Goal: Task Accomplishment & Management: Manage account settings

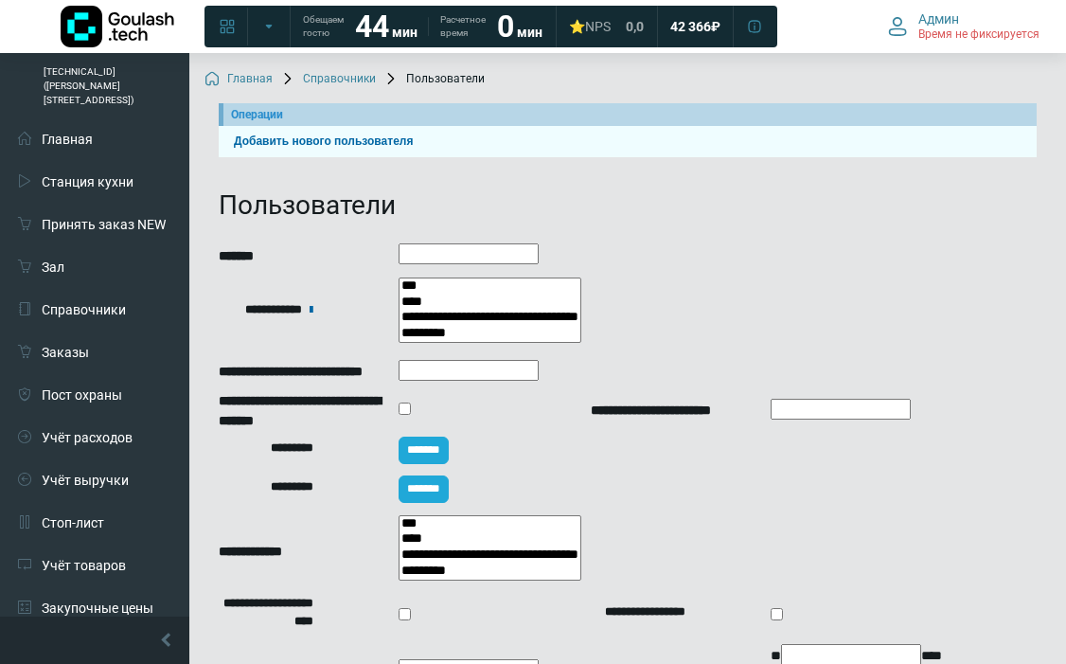
select select
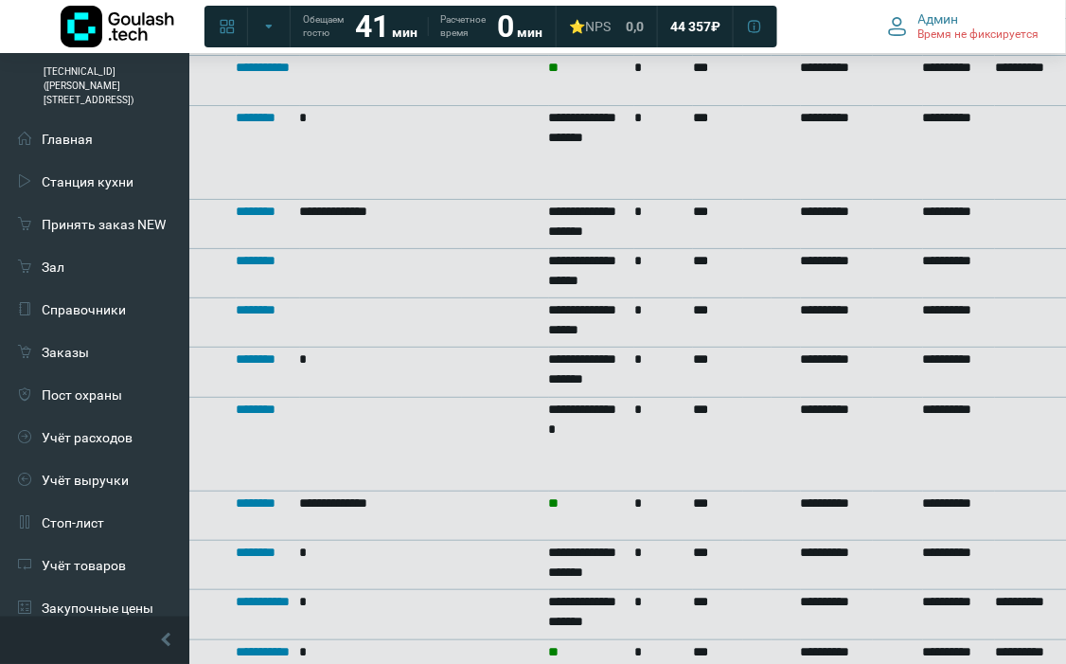
scroll to position [1526, 0]
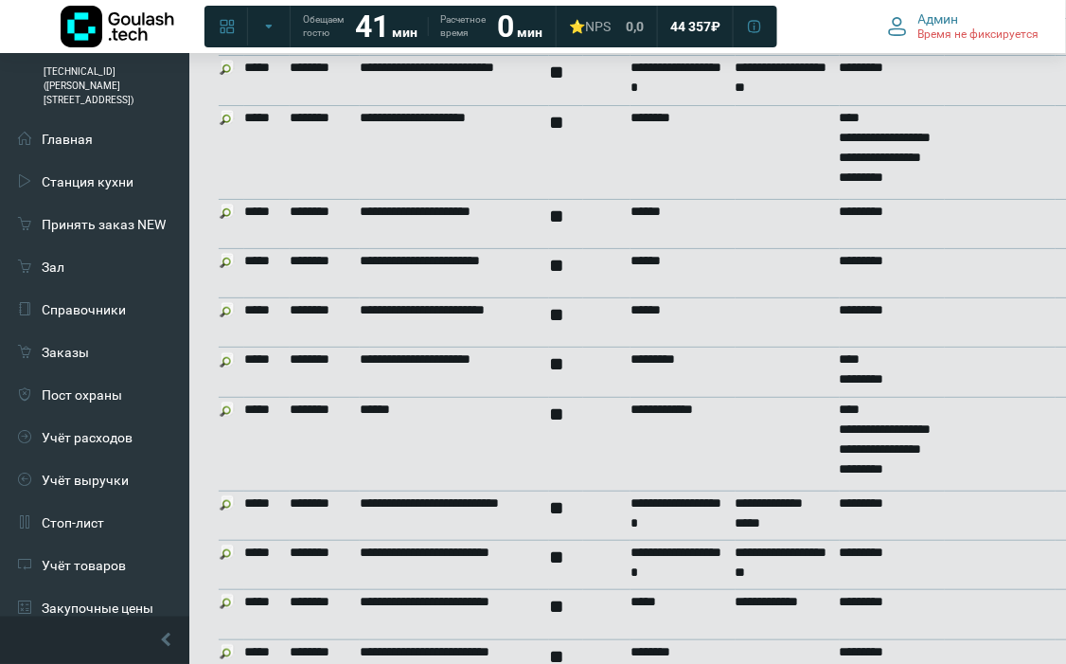
click at [231, 401] on img at bounding box center [227, 408] width 15 height 15
click at [224, 401] on img at bounding box center [227, 408] width 15 height 15
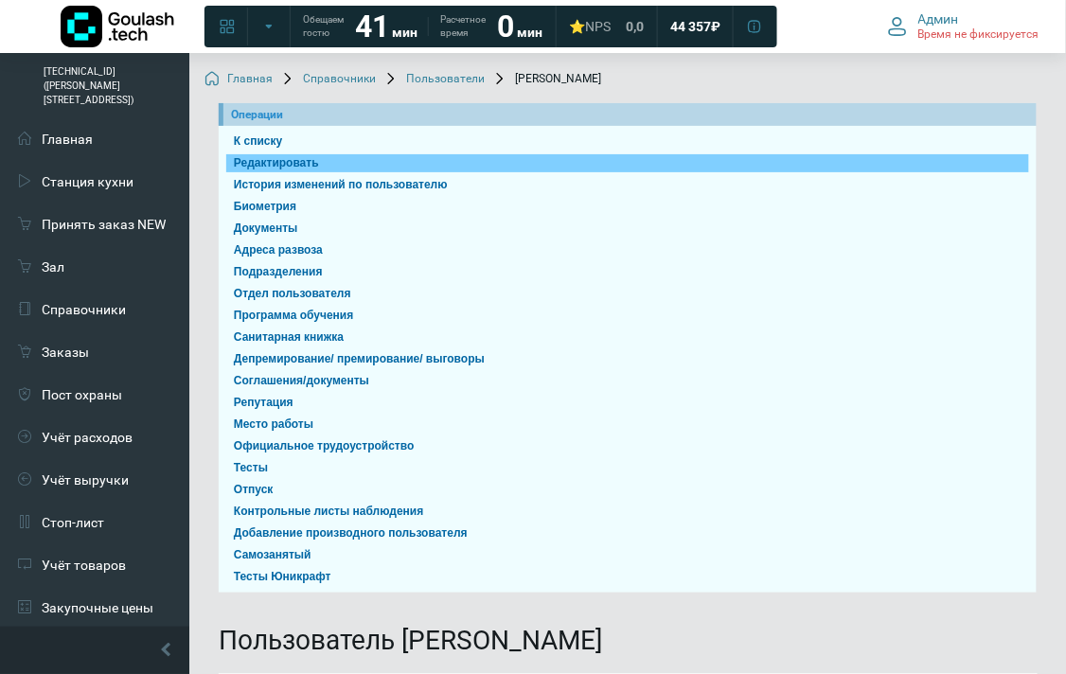
click at [317, 168] on link "Редактировать" at bounding box center [627, 163] width 803 height 18
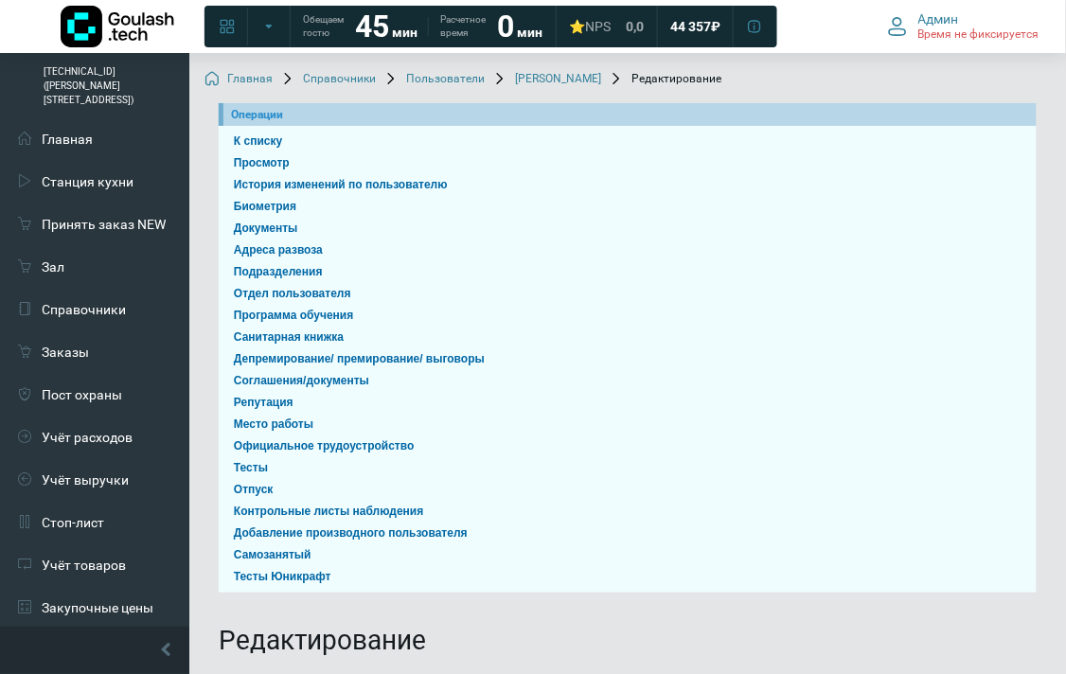
scroll to position [229, 0]
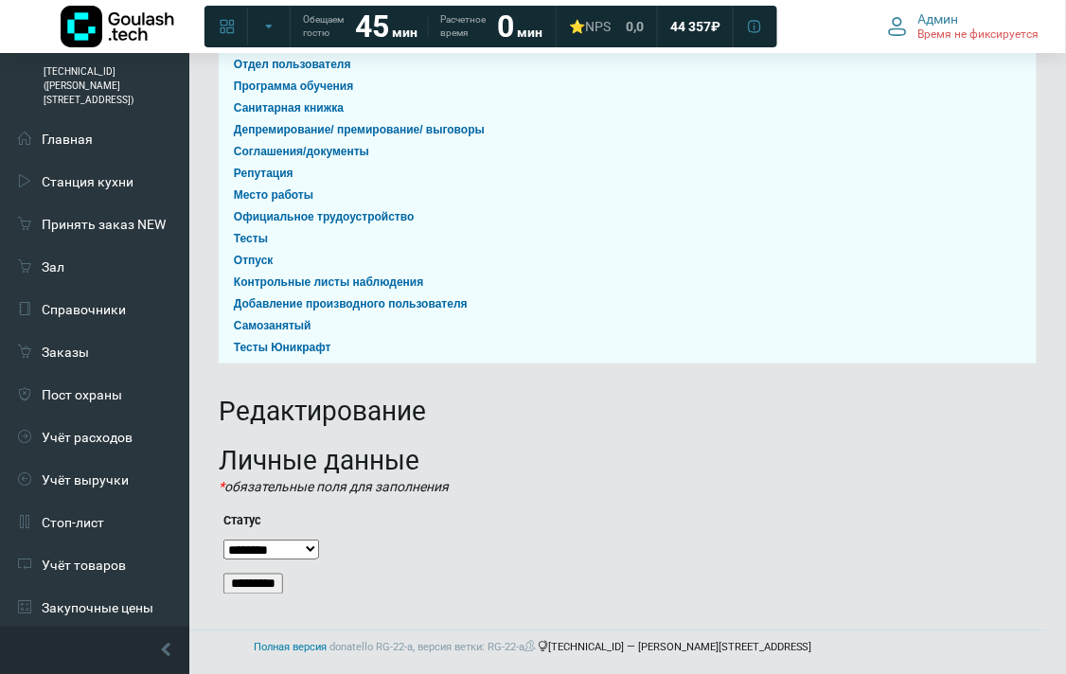
click at [301, 546] on select "**********" at bounding box center [271, 550] width 96 height 20
click at [305, 546] on select "**********" at bounding box center [271, 550] width 96 height 20
click at [399, 487] on p "* обязательные поля для заполнения" at bounding box center [628, 487] width 818 height 20
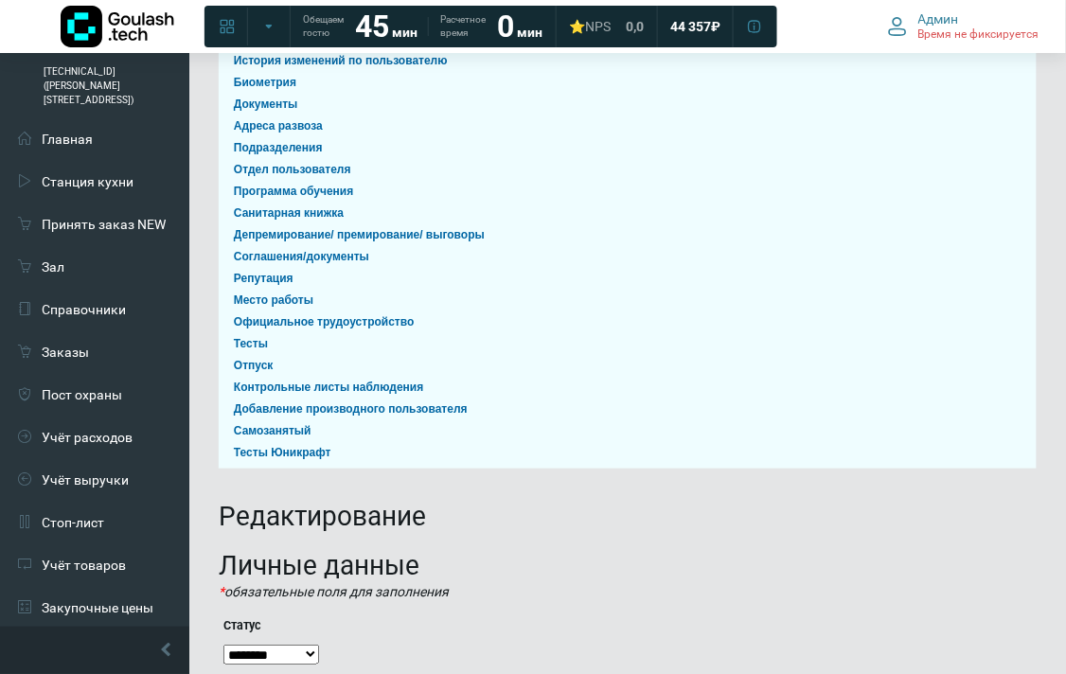
scroll to position [19, 0]
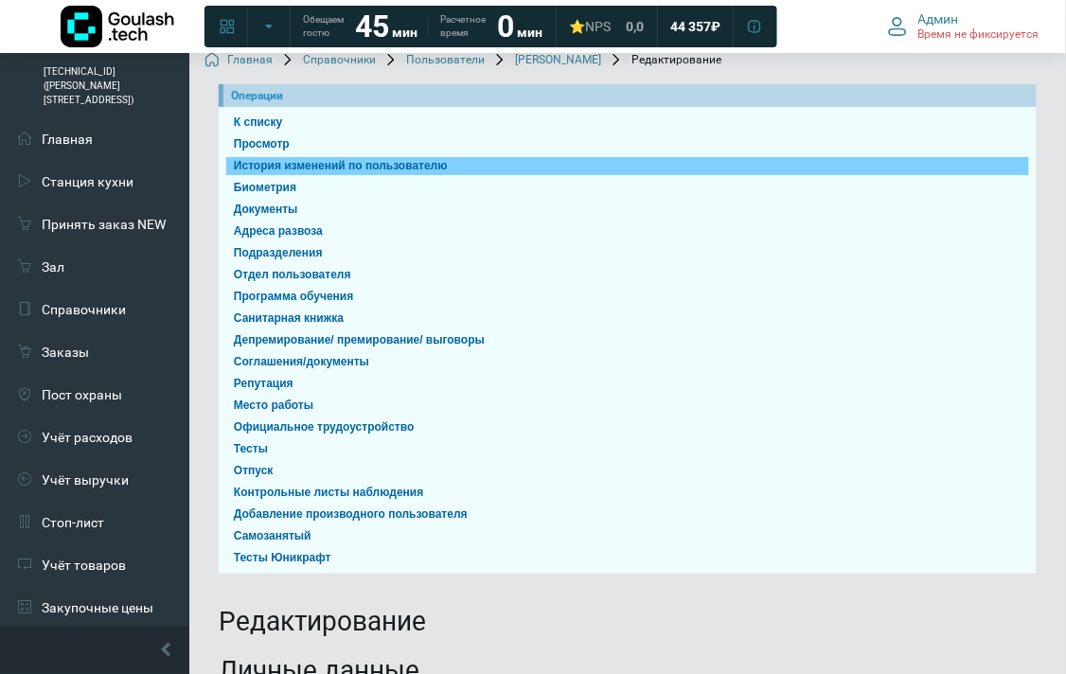
click at [310, 162] on link "История изменений по пользователю" at bounding box center [627, 166] width 803 height 18
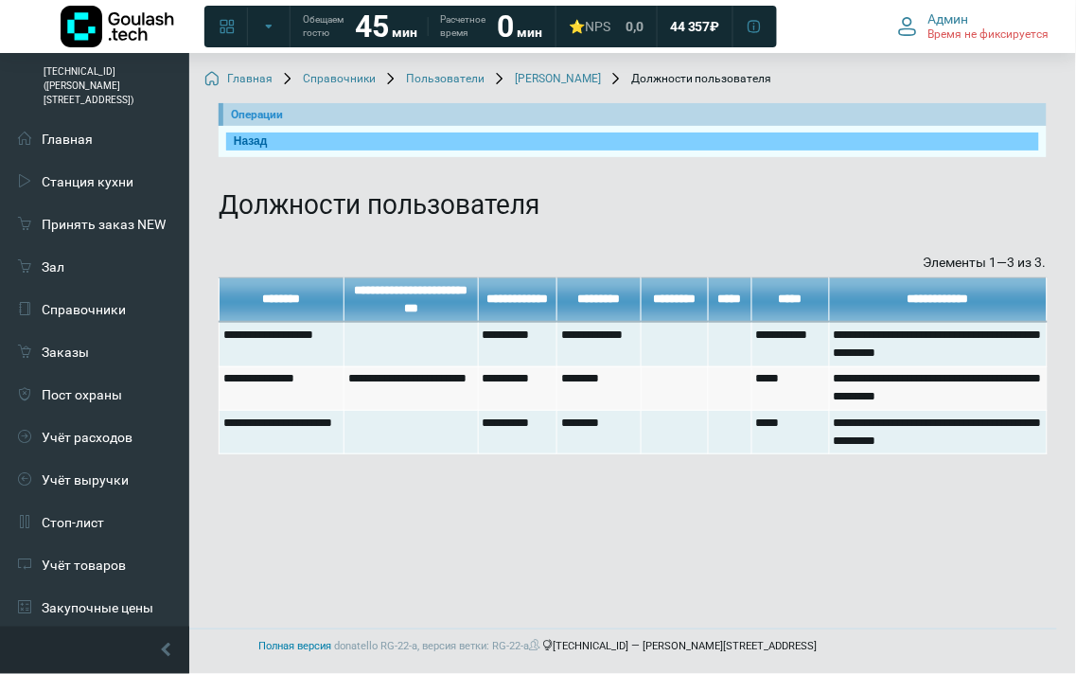
click at [303, 149] on link "Назад" at bounding box center [632, 142] width 813 height 18
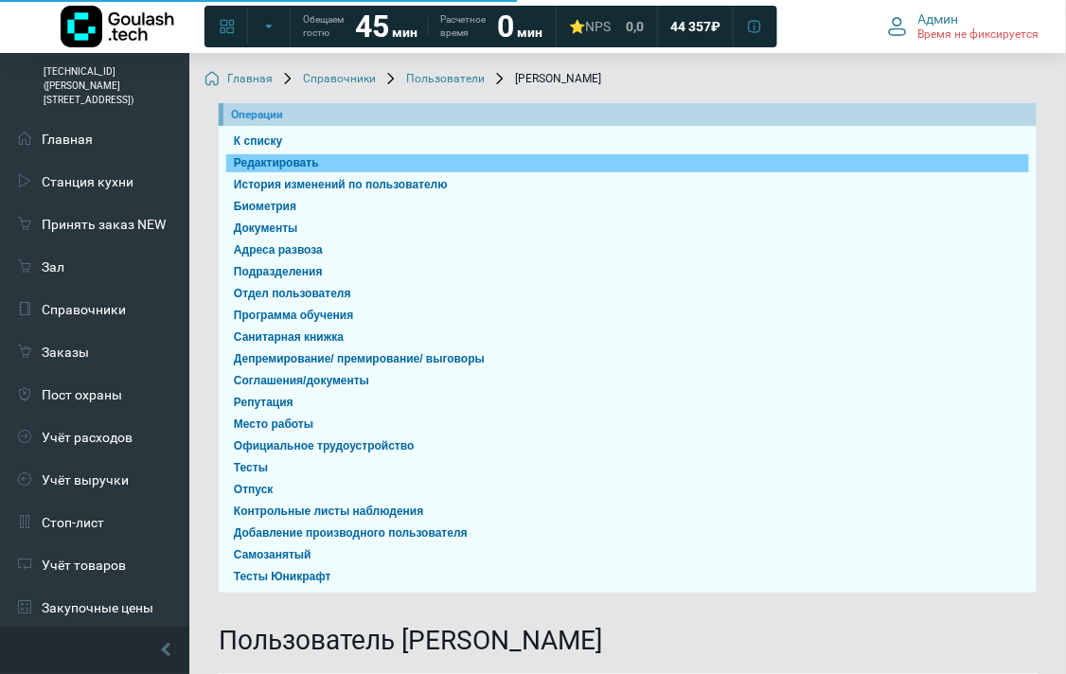
click at [310, 158] on link "Редактировать" at bounding box center [627, 163] width 803 height 18
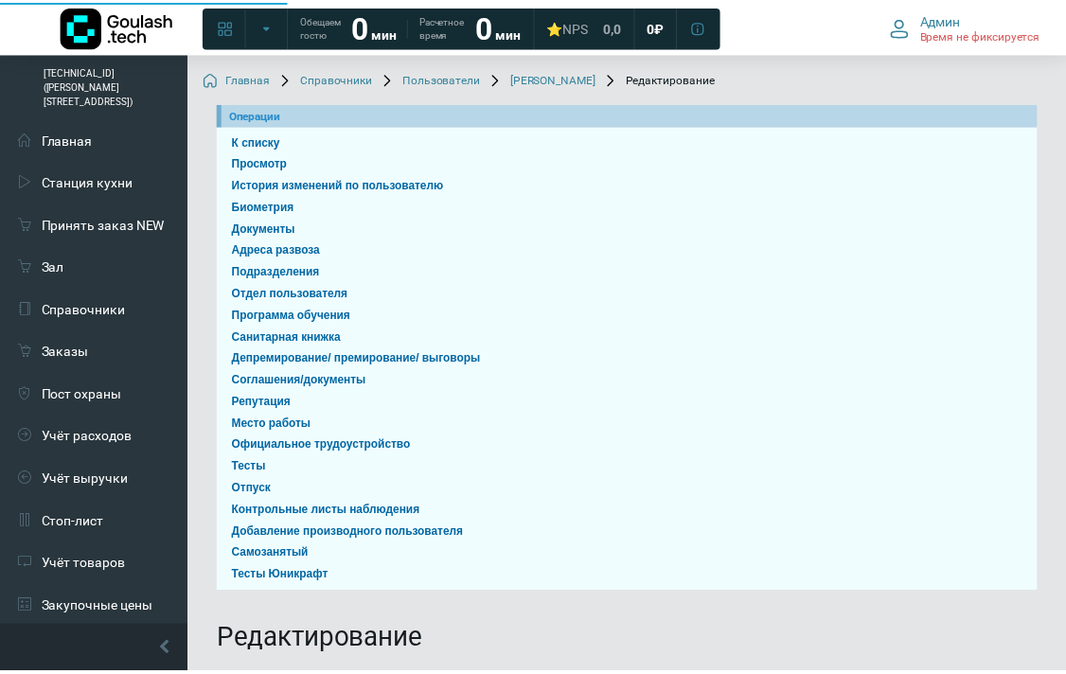
scroll to position [229, 0]
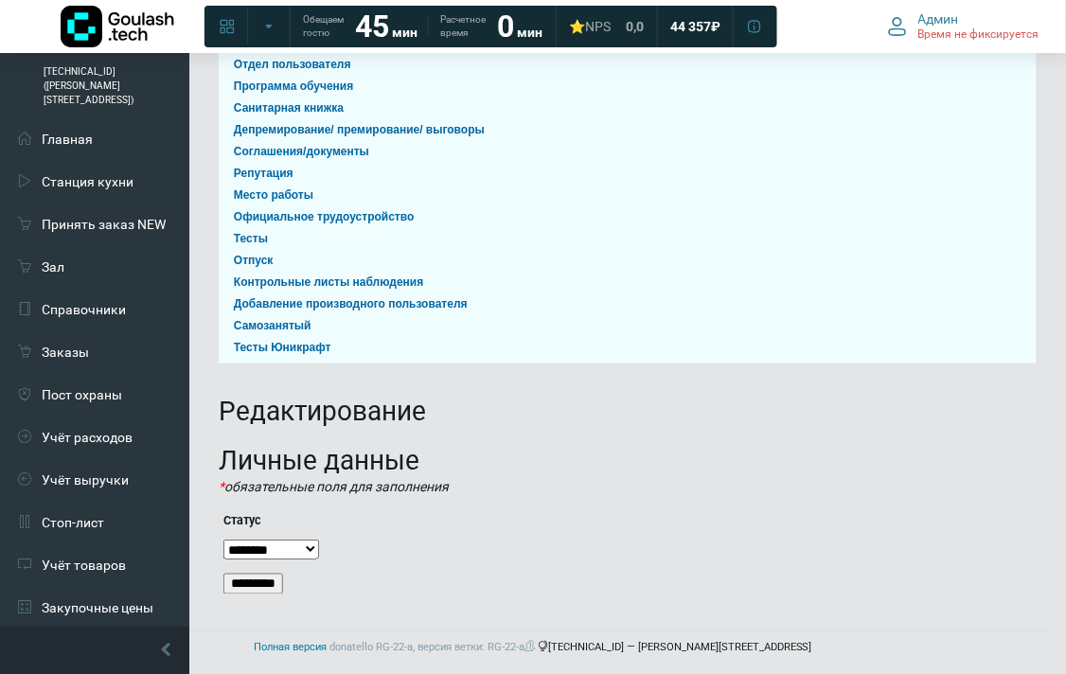
click at [247, 552] on select "**********" at bounding box center [271, 550] width 96 height 20
click at [391, 521] on label "Статус" at bounding box center [622, 521] width 799 height 18
click at [319, 540] on select "**********" at bounding box center [271, 550] width 96 height 20
click at [296, 410] on h1 "Редактирование" at bounding box center [628, 412] width 818 height 32
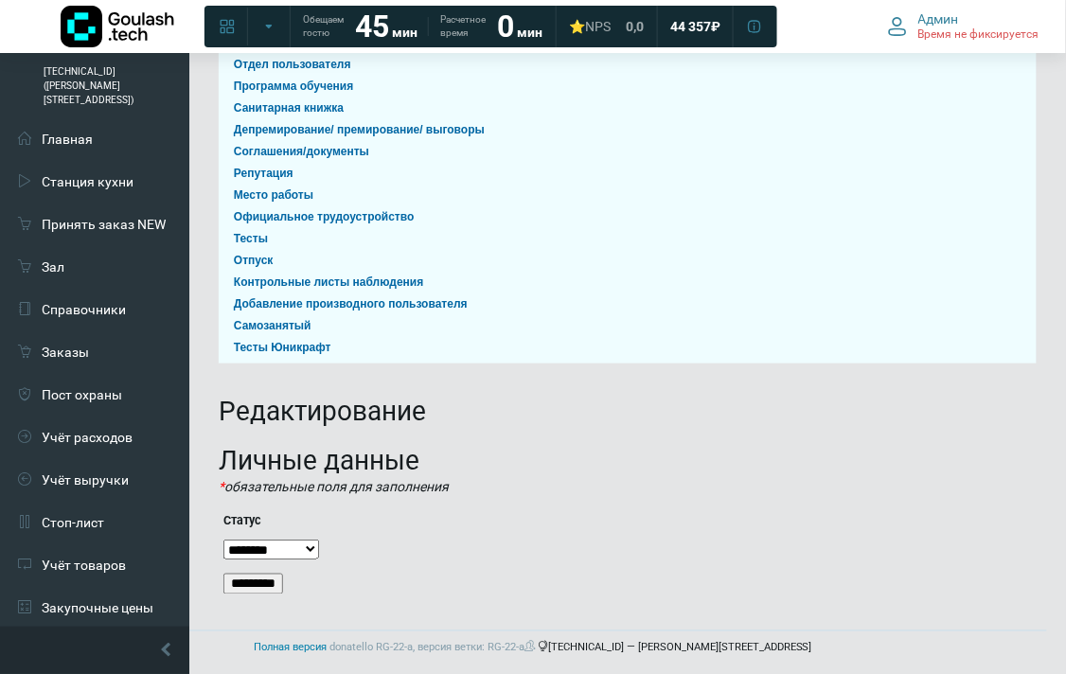
click at [287, 408] on h1 "Редактирование" at bounding box center [628, 412] width 818 height 32
click at [269, 412] on h1 "Редактирование" at bounding box center [628, 412] width 818 height 32
drag, startPoint x: 267, startPoint y: 413, endPoint x: 287, endPoint y: 422, distance: 22.0
click at [267, 418] on h1 "Редактирование" at bounding box center [628, 412] width 818 height 32
click at [289, 422] on h1 "Редактирование" at bounding box center [628, 412] width 818 height 32
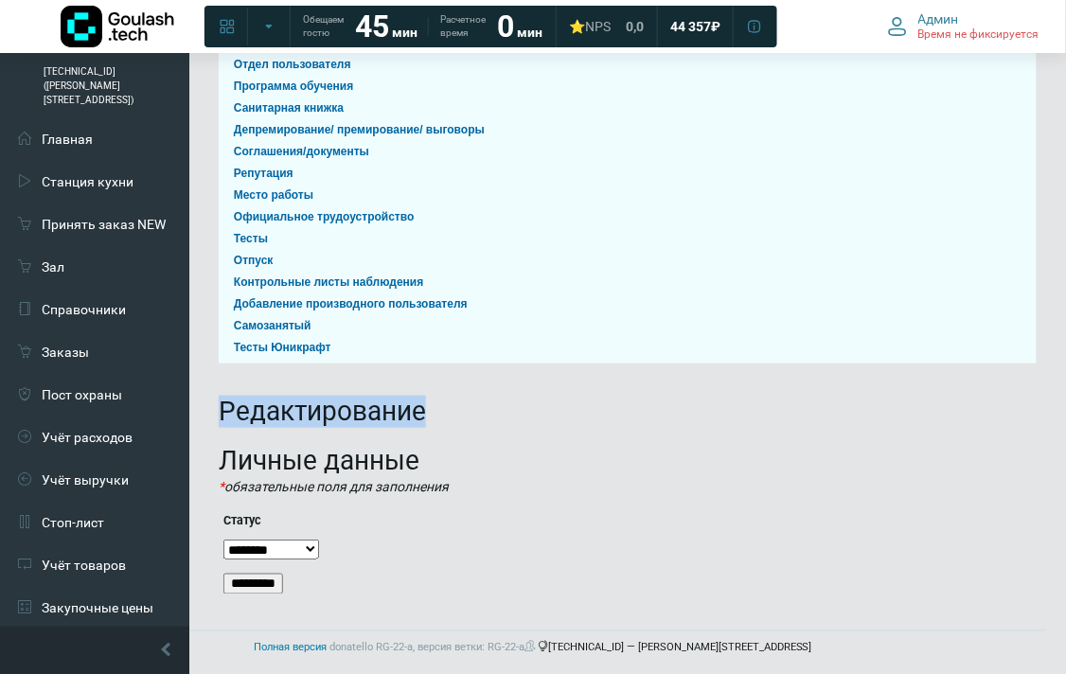
click at [382, 423] on h1 "Редактирование" at bounding box center [628, 412] width 818 height 32
click at [488, 423] on h1 "Редактирование" at bounding box center [628, 412] width 818 height 32
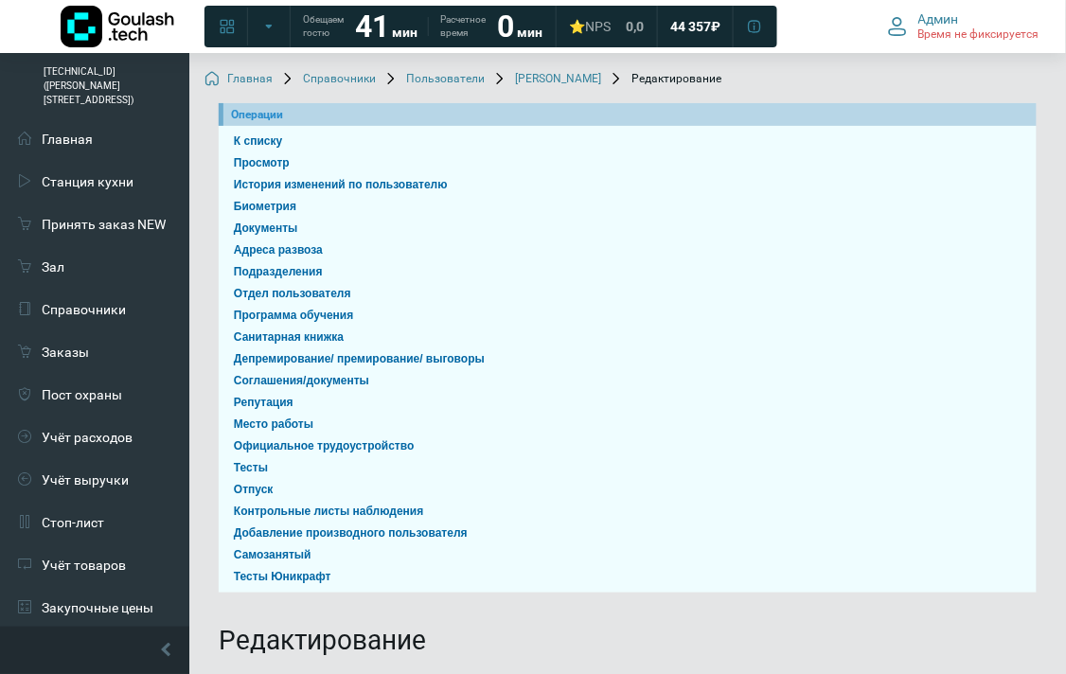
click at [532, 77] on link "[PERSON_NAME]" at bounding box center [546, 79] width 109 height 15
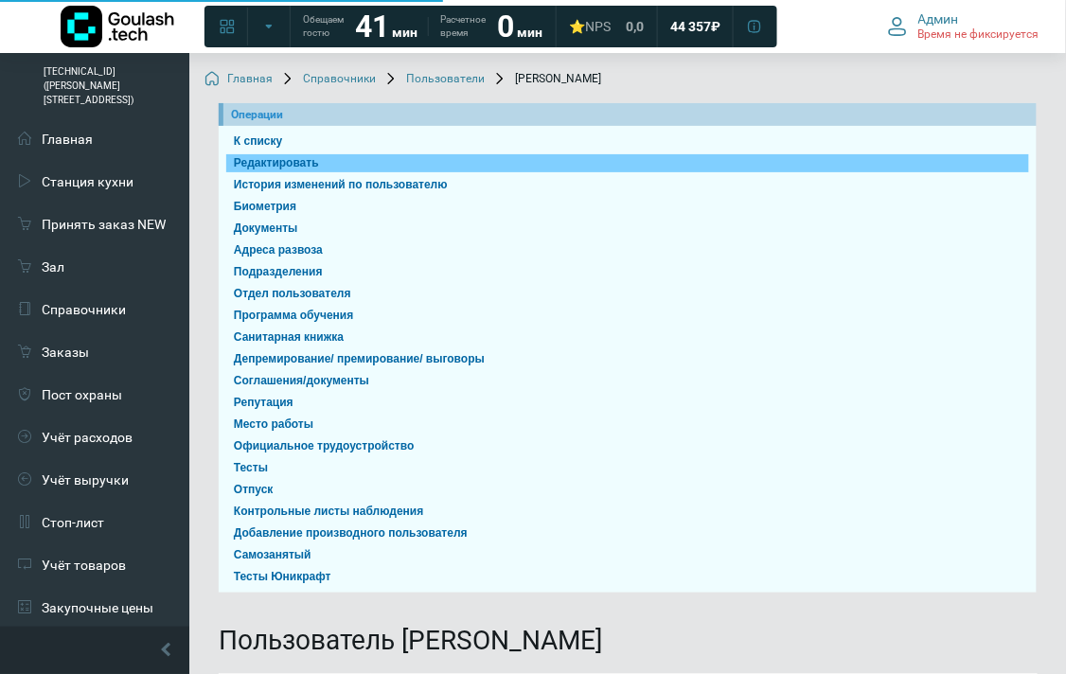
click at [317, 168] on link "Редактировать" at bounding box center [627, 163] width 803 height 18
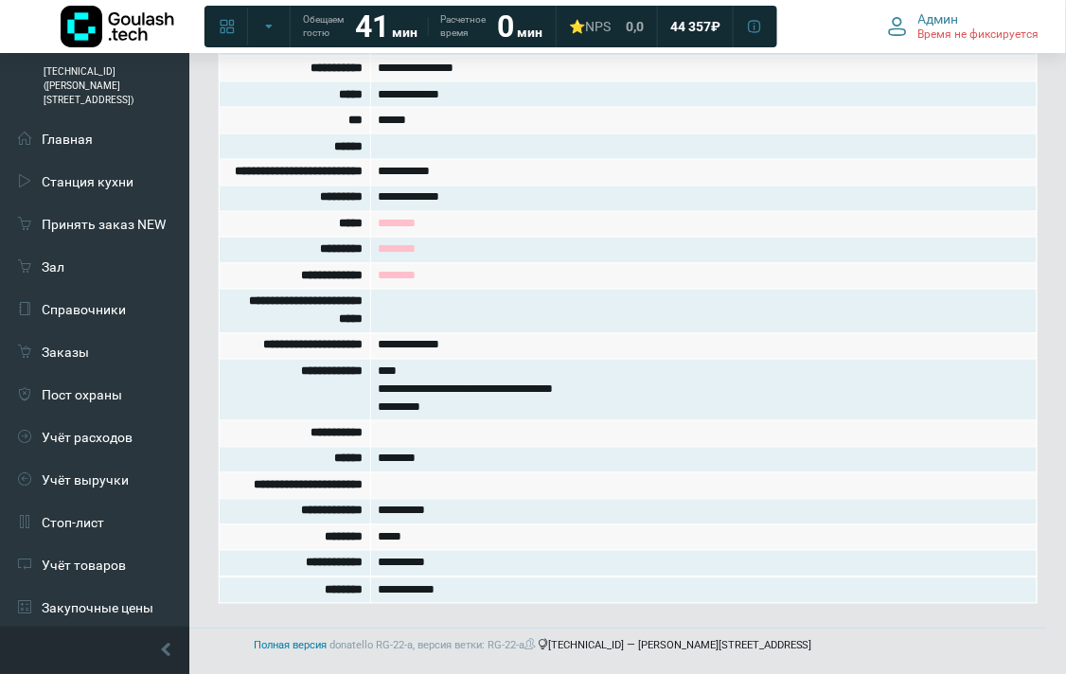
scroll to position [594, 0]
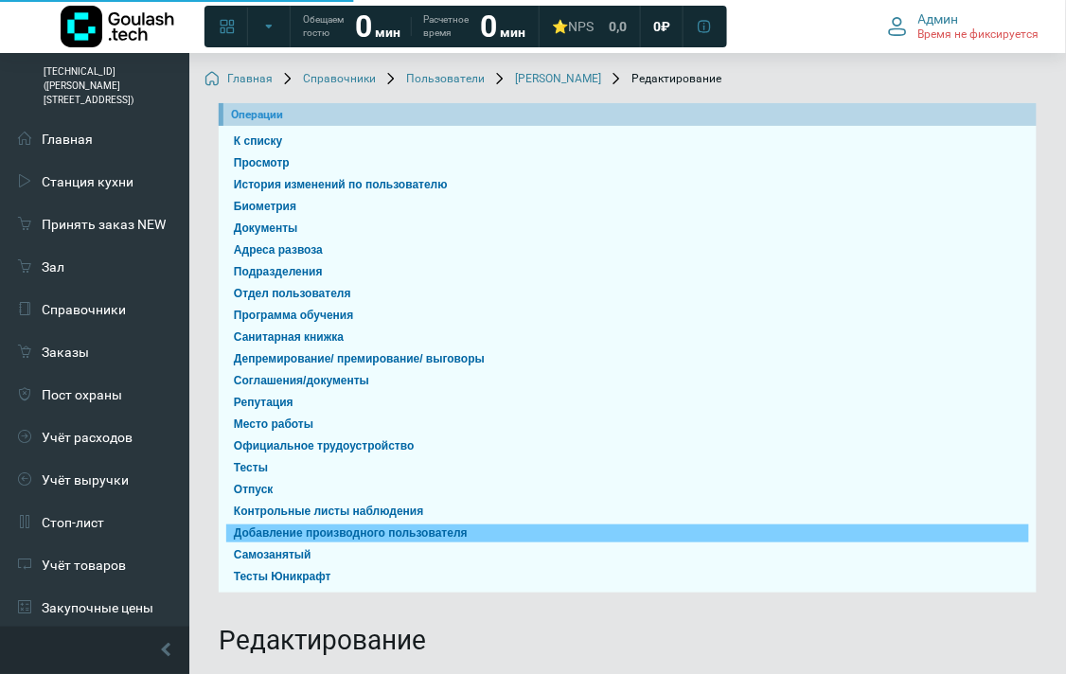
scroll to position [229, 0]
